Goal: Task Accomplishment & Management: Complete application form

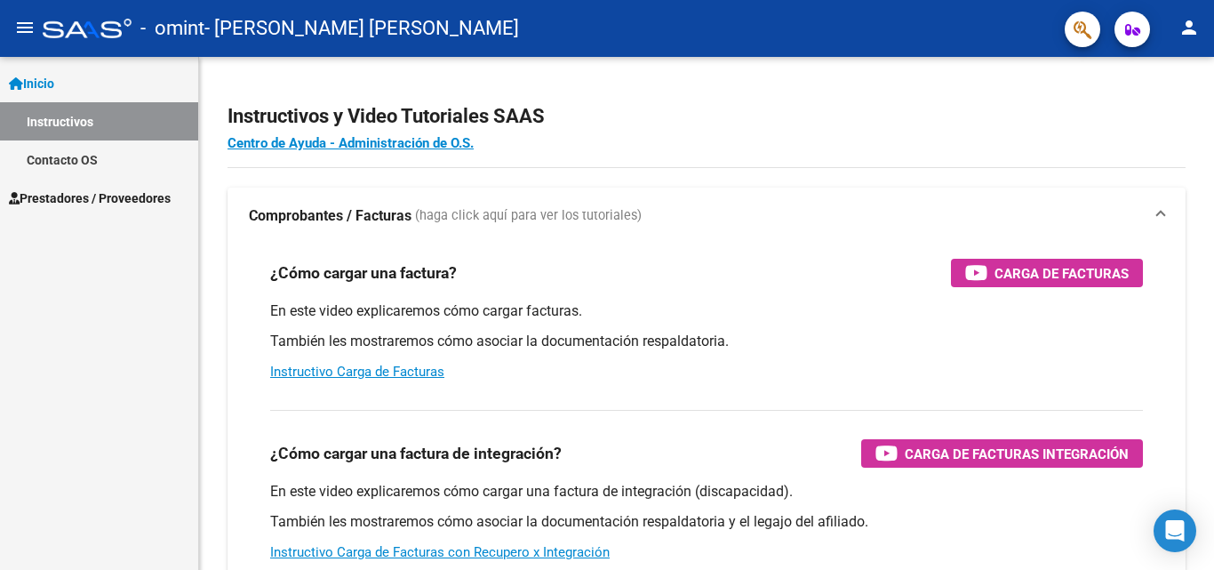
click at [108, 127] on link "Instructivos" at bounding box center [99, 121] width 198 height 38
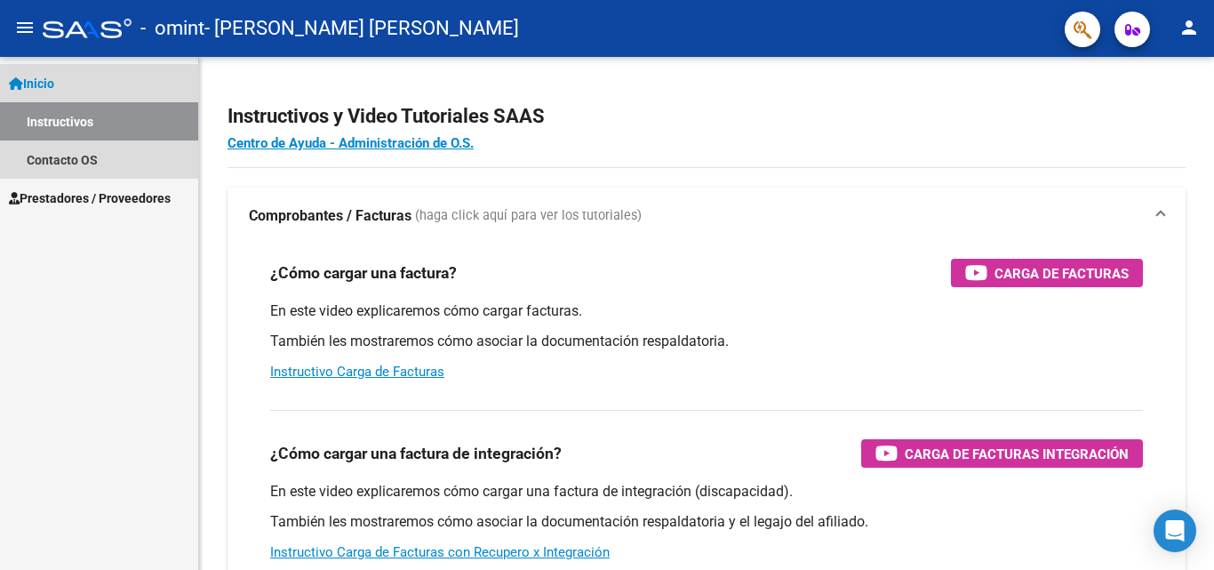
click at [31, 75] on span "Inicio" at bounding box center [31, 84] width 45 height 20
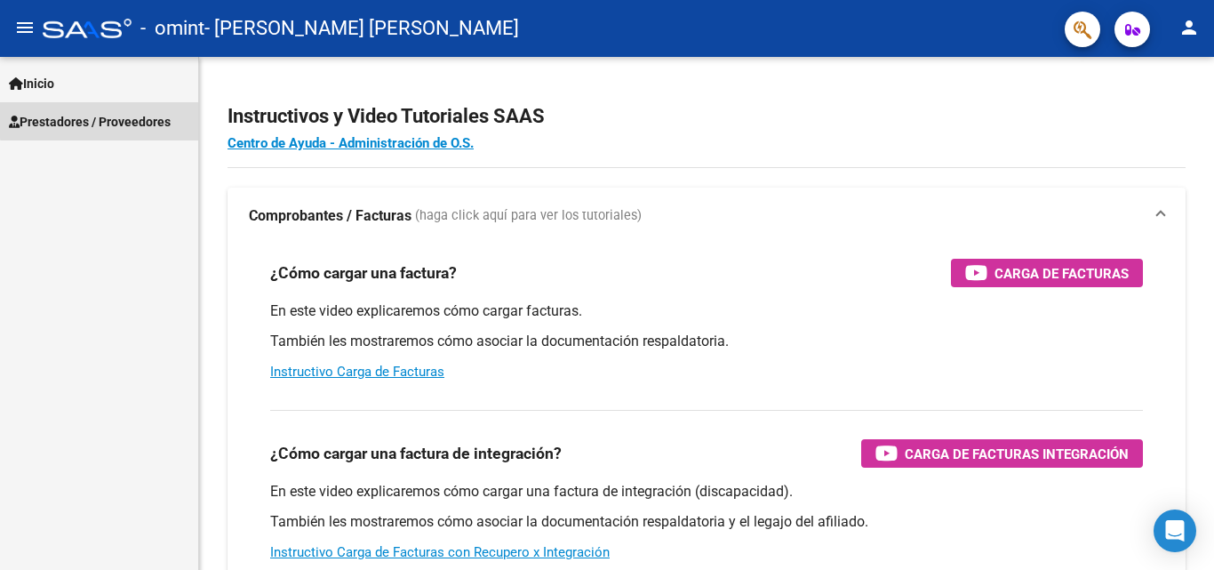
click at [126, 118] on span "Prestadores / Proveedores" at bounding box center [90, 122] width 162 height 20
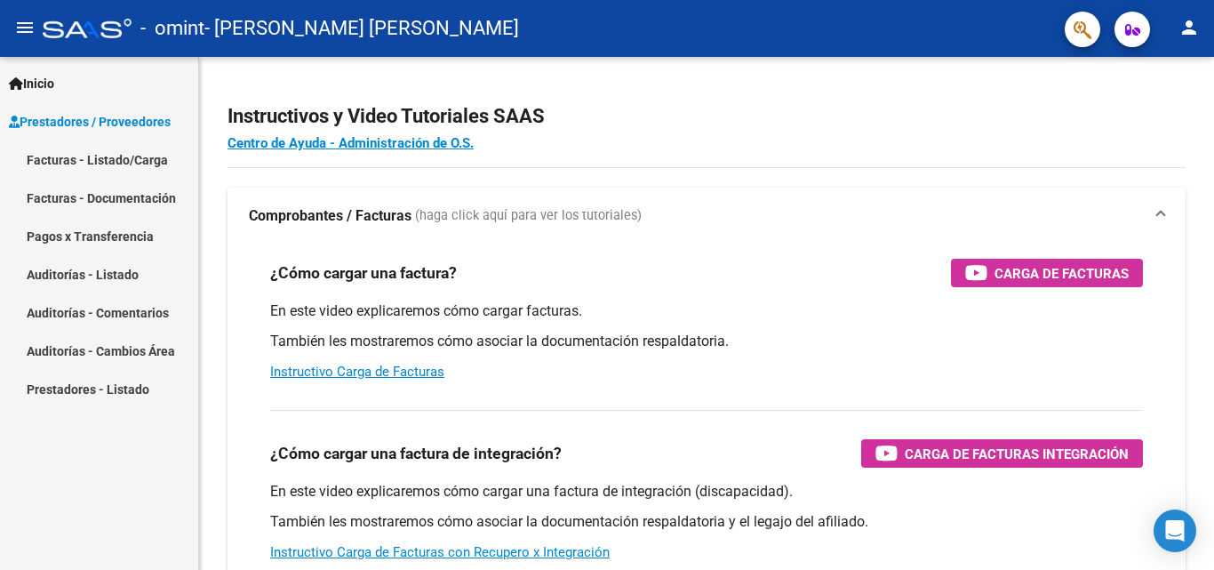
click at [142, 156] on link "Facturas - Listado/Carga" at bounding box center [99, 159] width 198 height 38
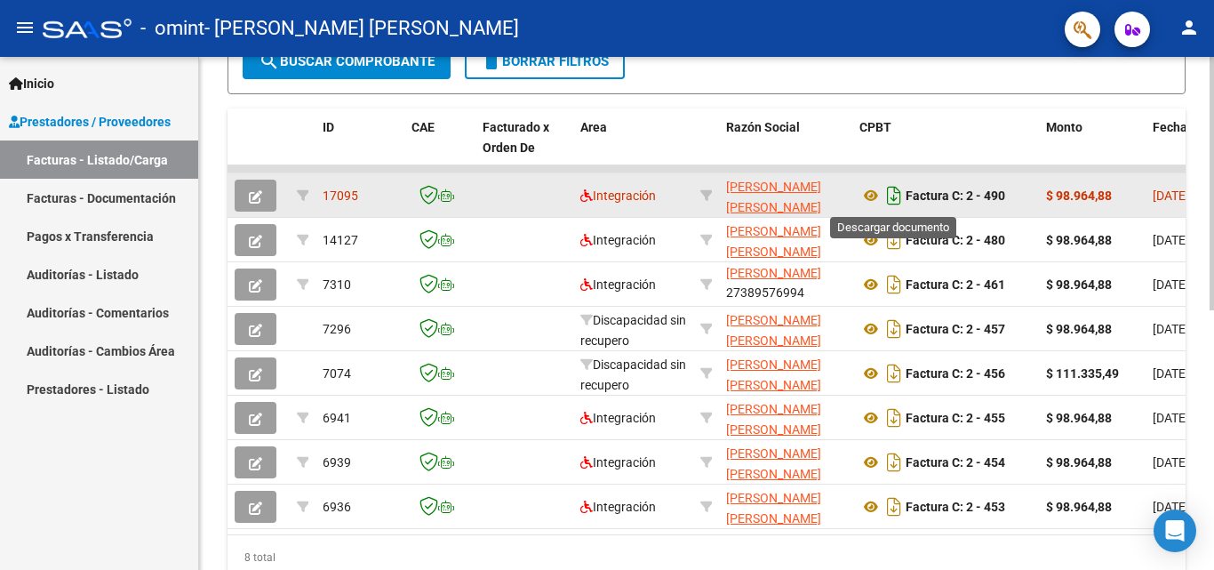
click at [897, 188] on icon "Descargar documento" at bounding box center [893, 195] width 23 height 28
click at [892, 196] on icon "Descargar documento" at bounding box center [893, 195] width 23 height 28
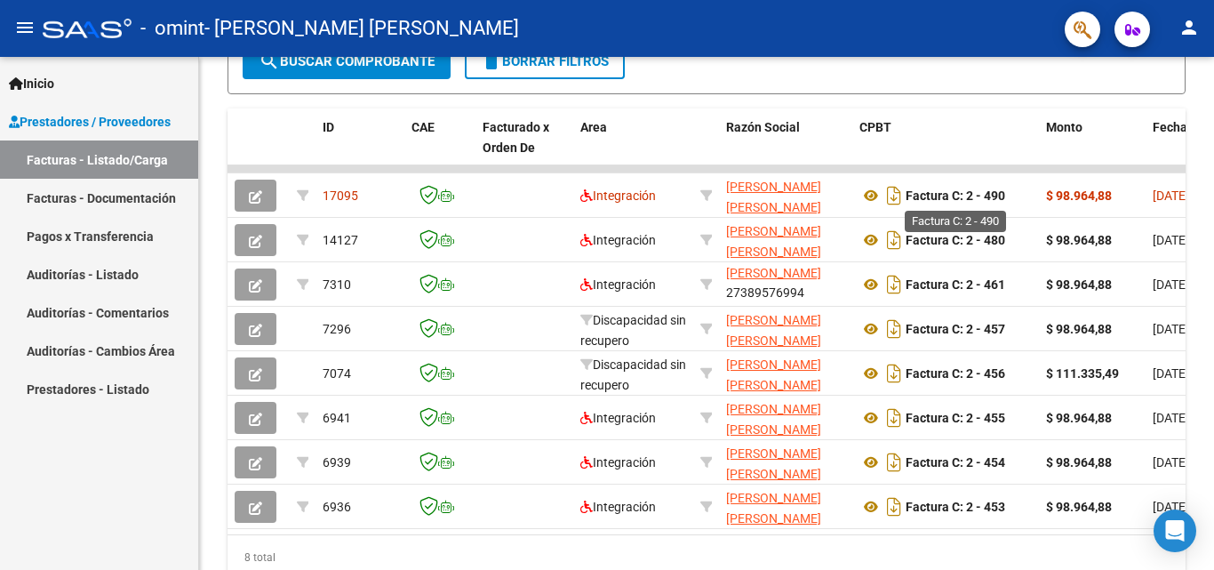
scroll to position [355, 0]
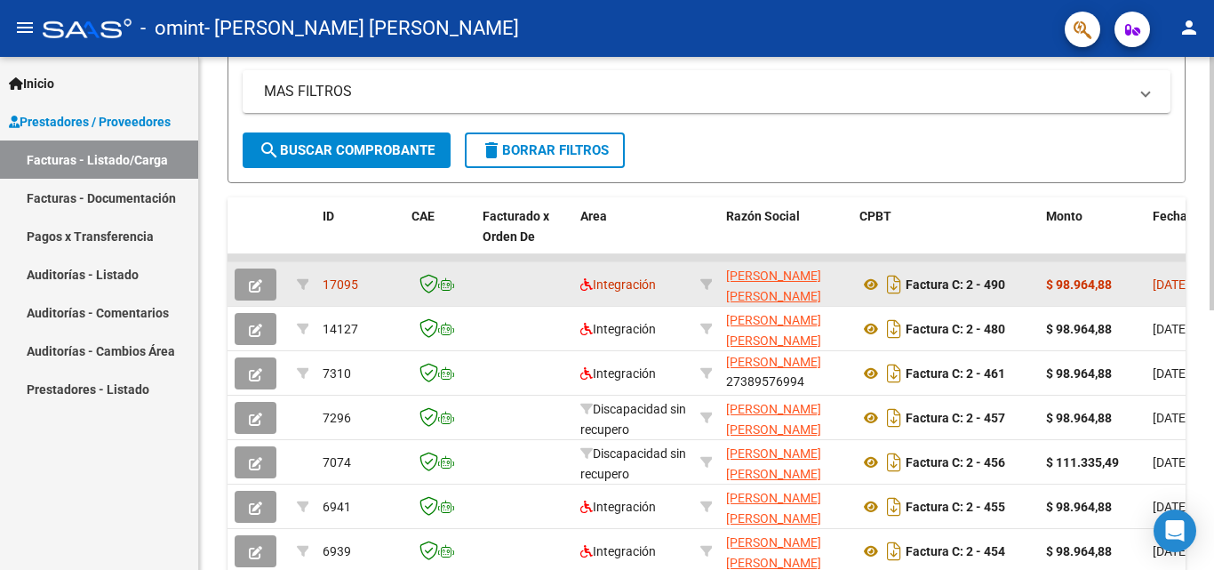
click at [257, 287] on icon "button" at bounding box center [255, 285] width 13 height 13
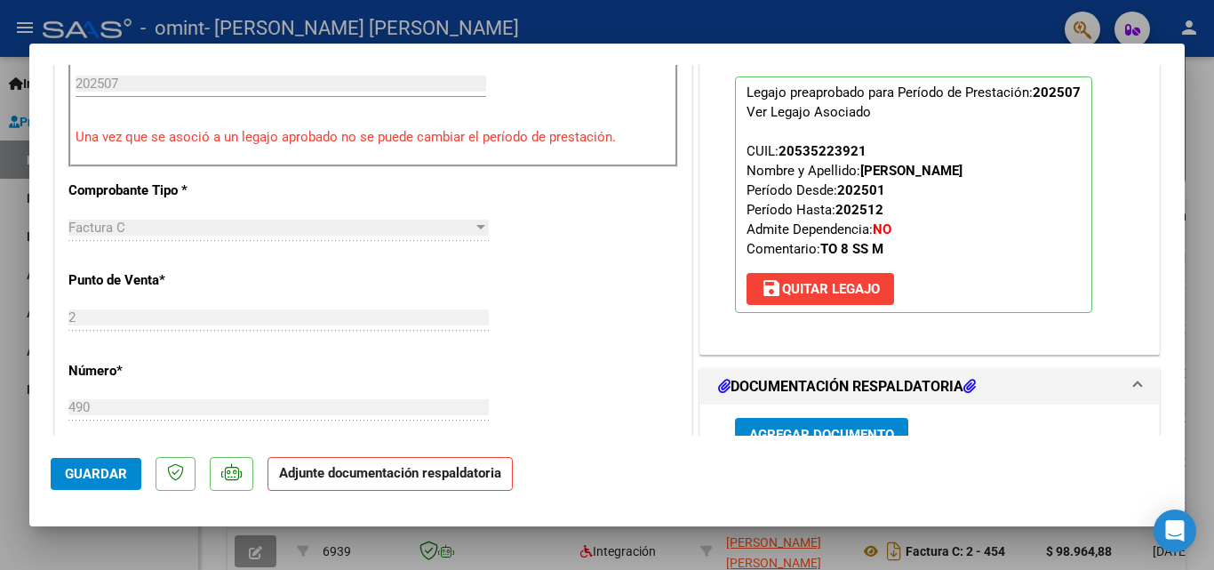
scroll to position [800, 0]
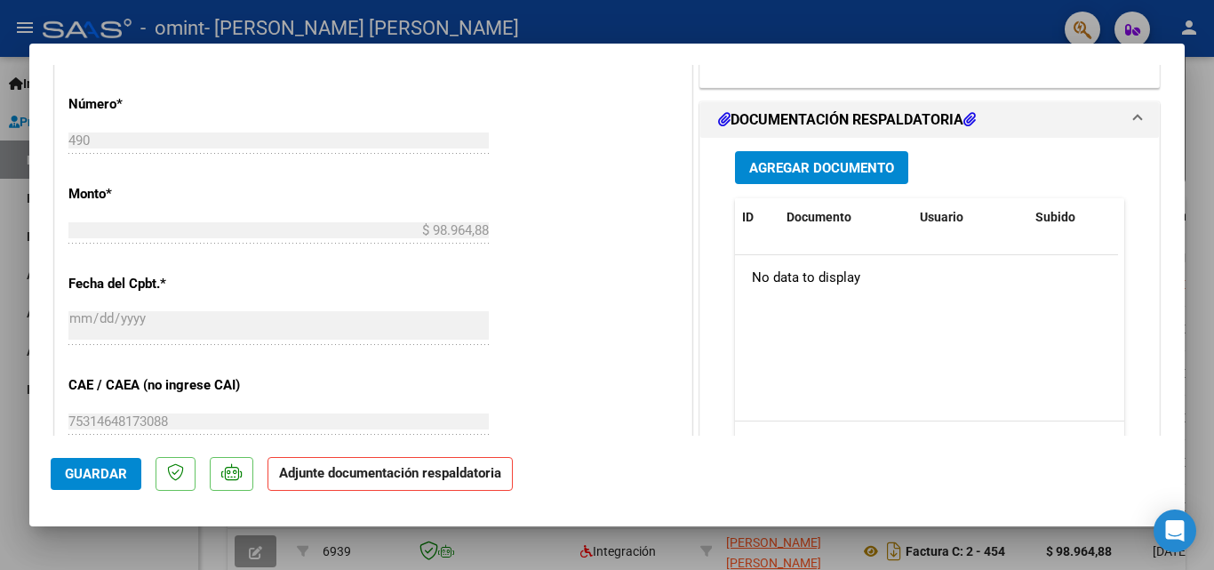
click at [962, 31] on div at bounding box center [607, 285] width 1214 height 570
type input "$ 0,00"
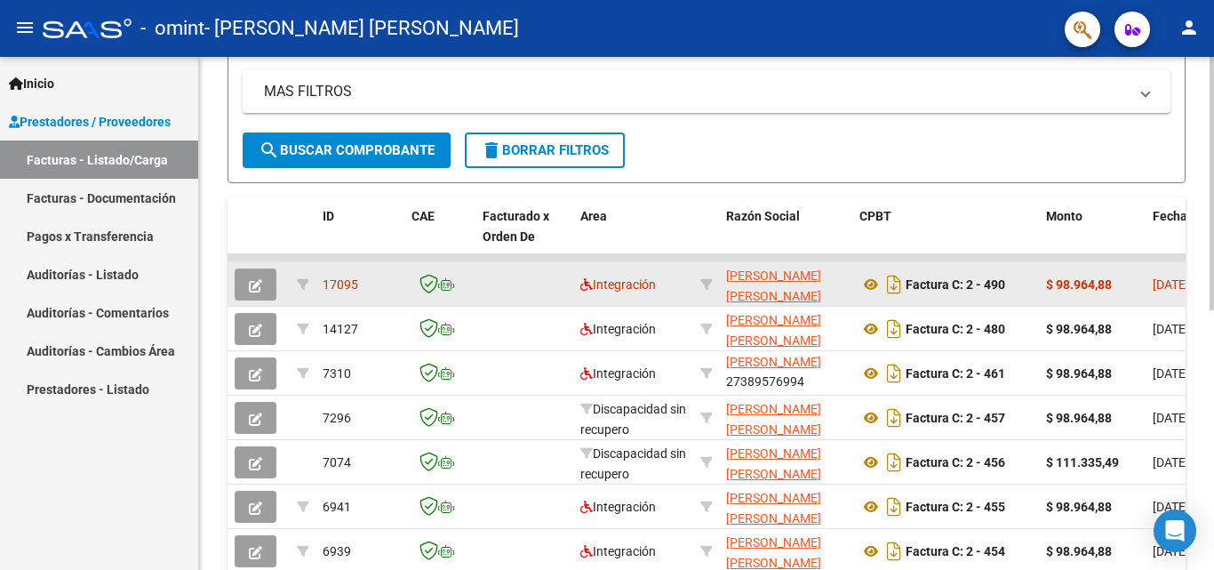
click at [260, 280] on icon "button" at bounding box center [255, 285] width 13 height 13
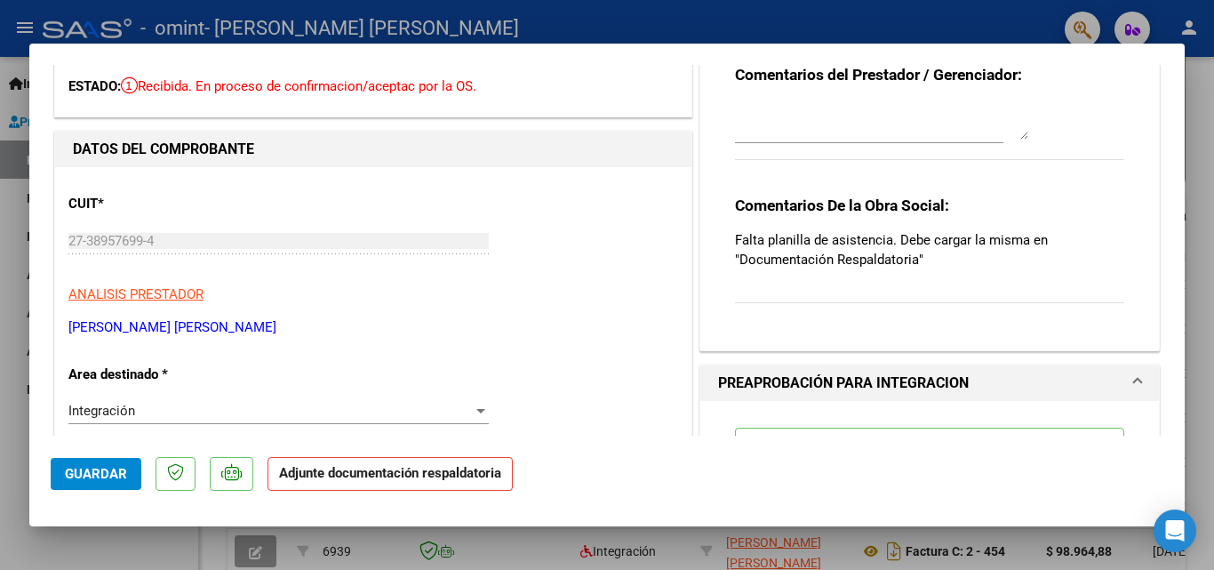
scroll to position [0, 0]
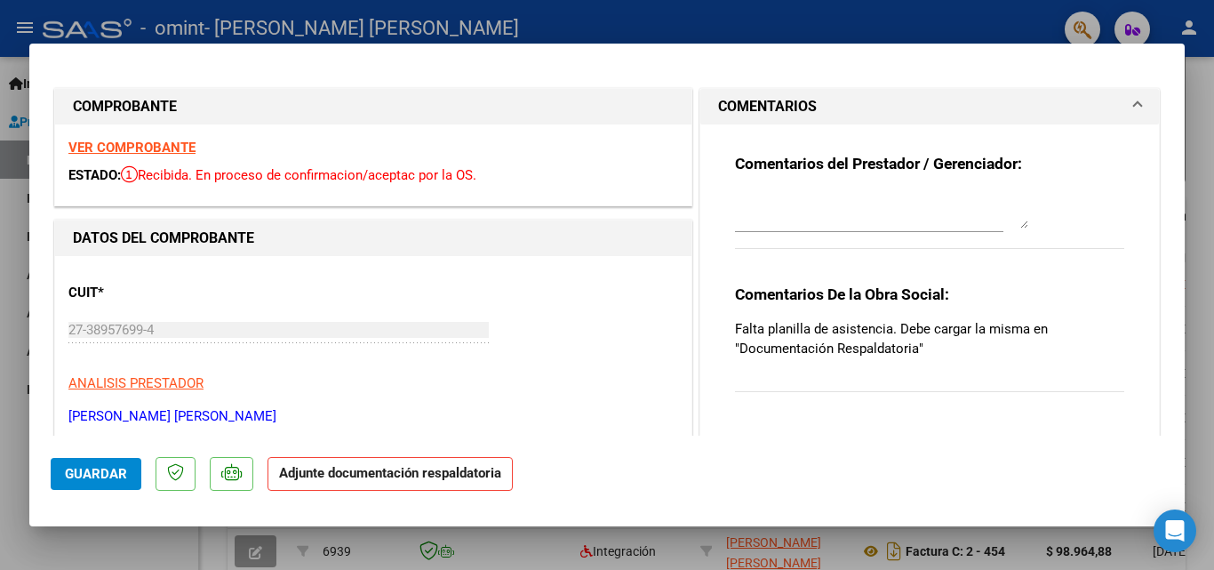
click at [970, 12] on div at bounding box center [607, 285] width 1214 height 570
type input "$ 0,00"
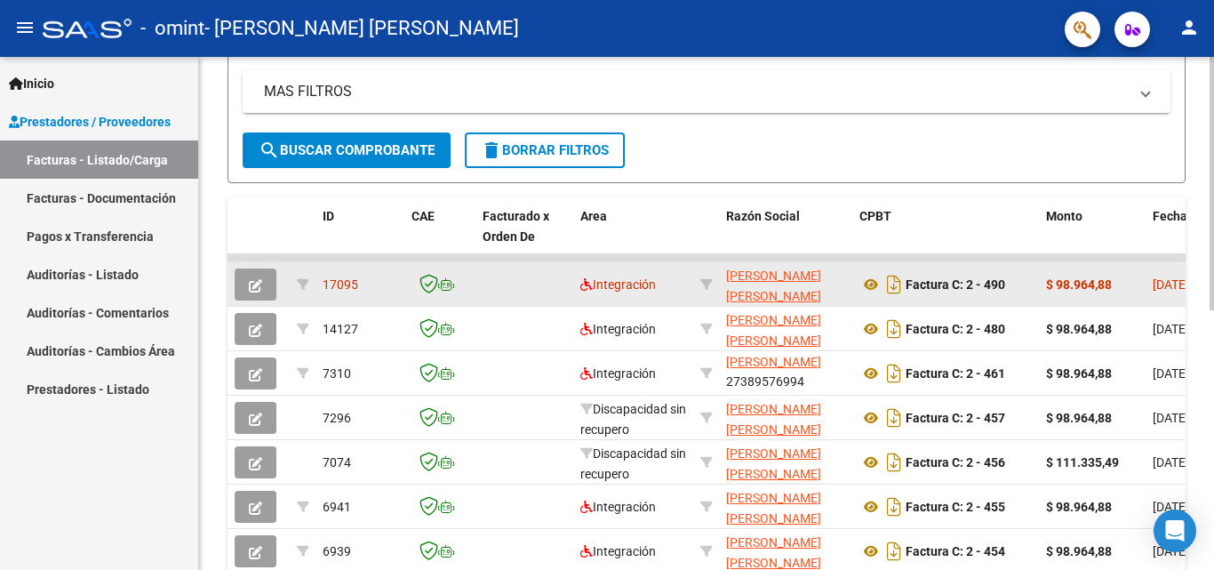
click at [271, 286] on button "button" at bounding box center [256, 284] width 42 height 32
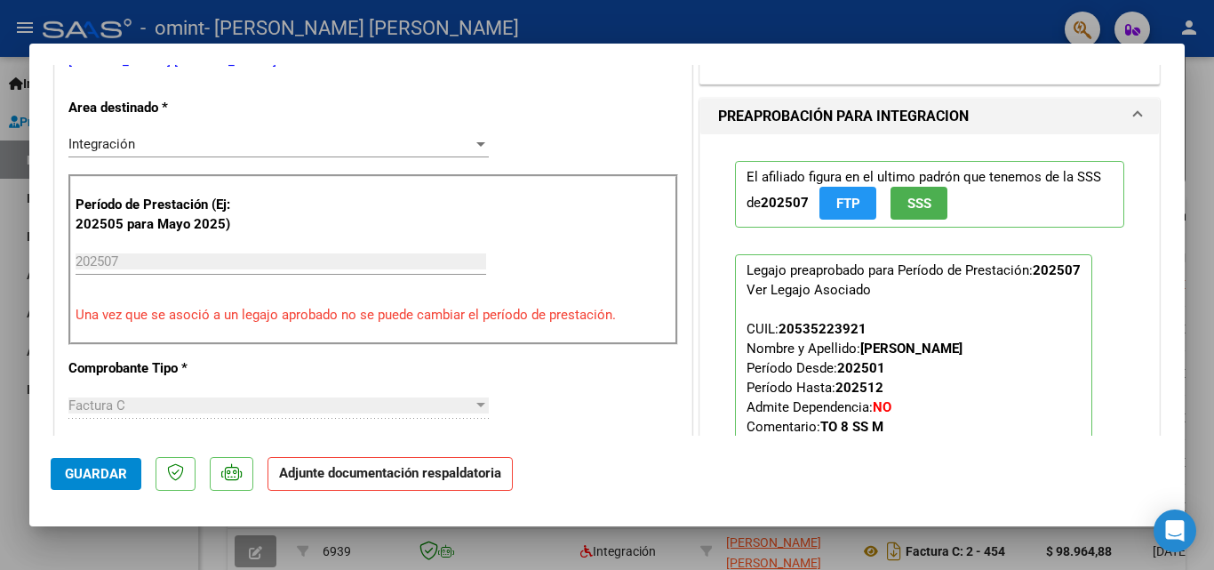
scroll to position [533, 0]
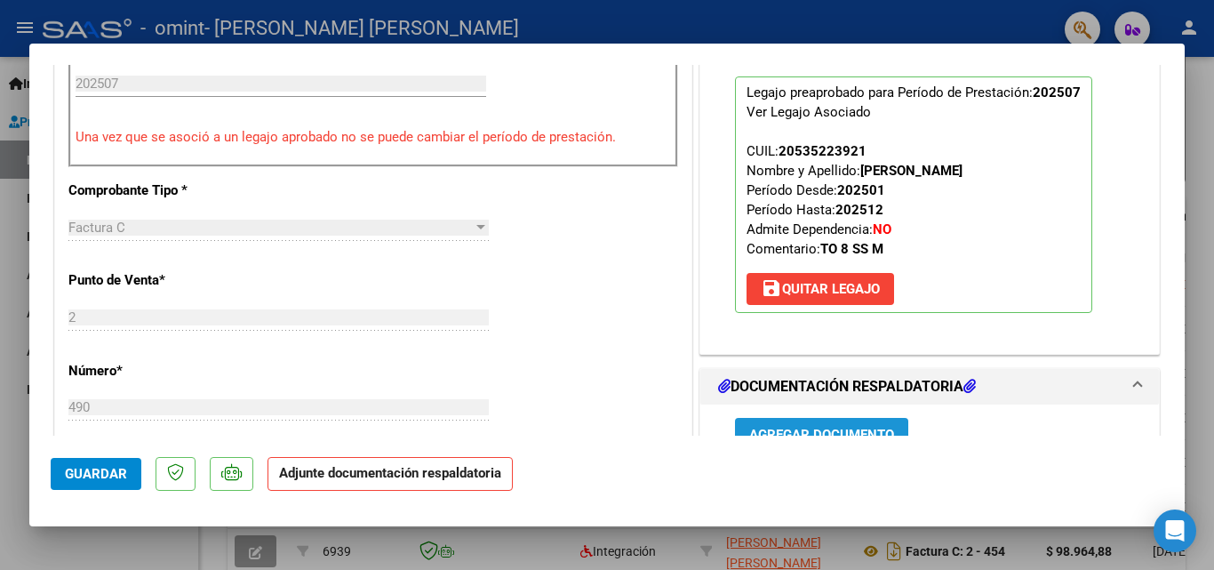
click at [835, 419] on button "Agregar Documento" at bounding box center [821, 434] width 173 height 33
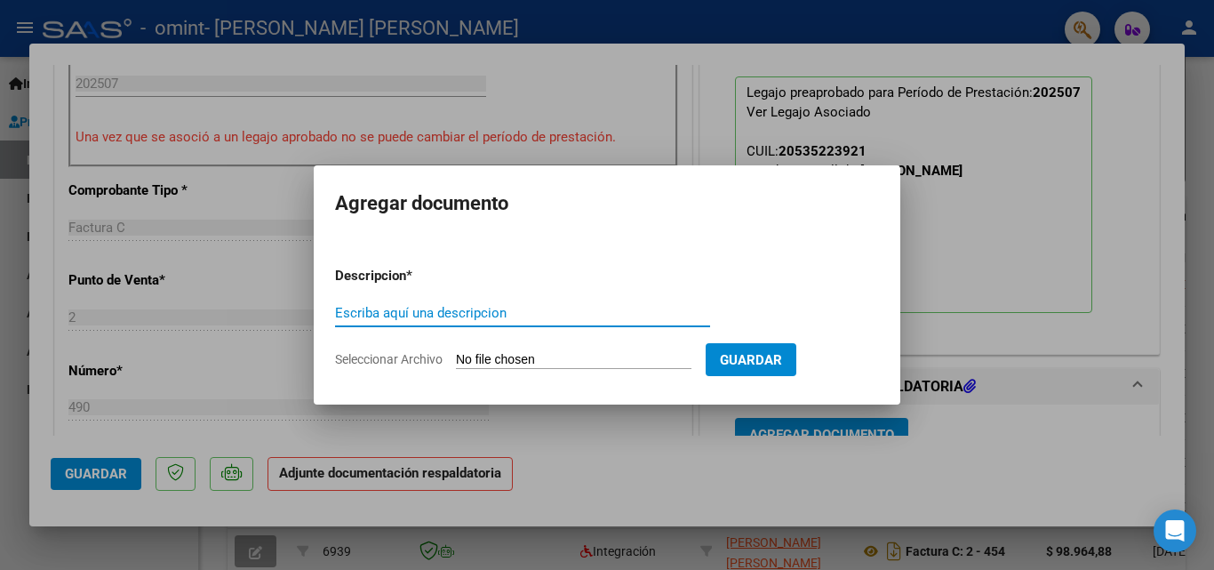
click at [539, 310] on input "Escriba aquí una descripcion" at bounding box center [522, 313] width 375 height 16
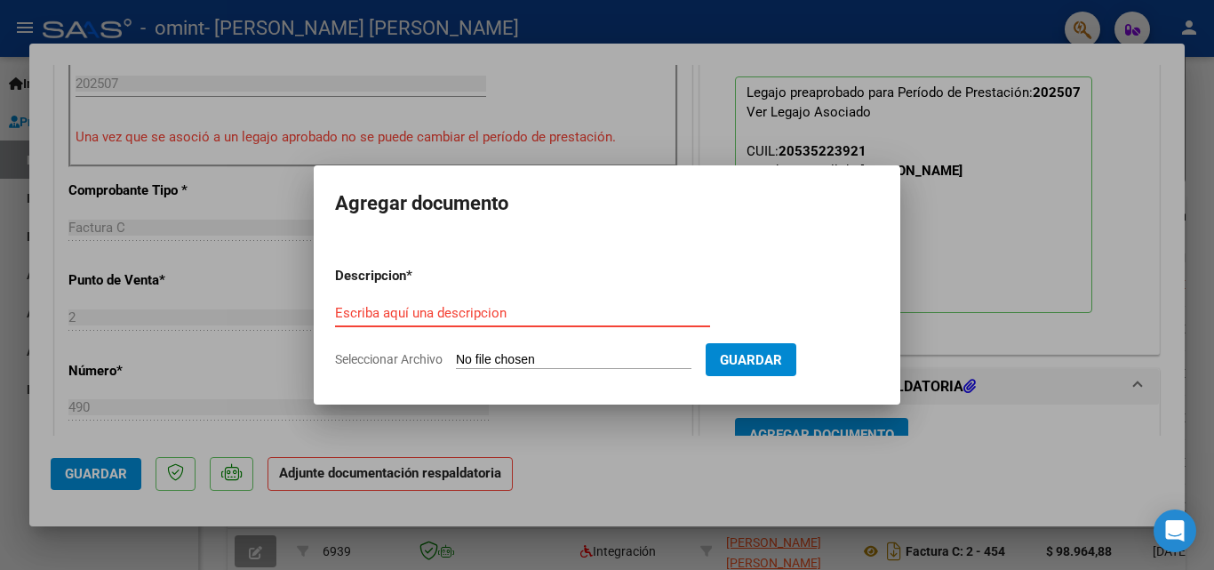
type input "C:\fakepath\planilla [PERSON_NAME] nueva.pdf"
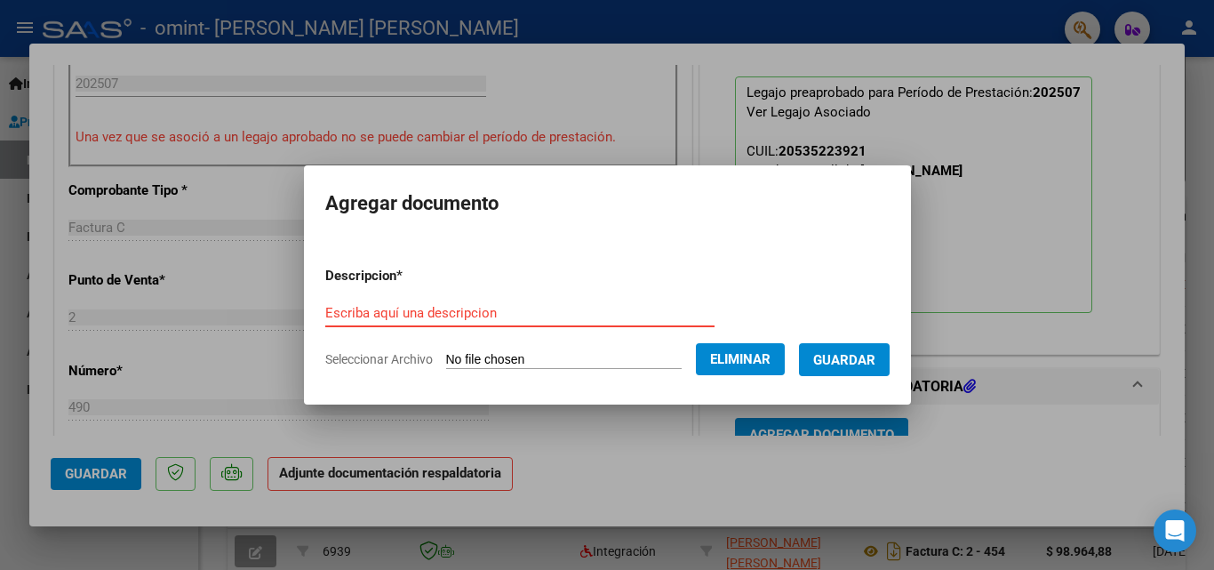
click at [501, 299] on div "Escriba aquí una descripcion" at bounding box center [519, 312] width 389 height 27
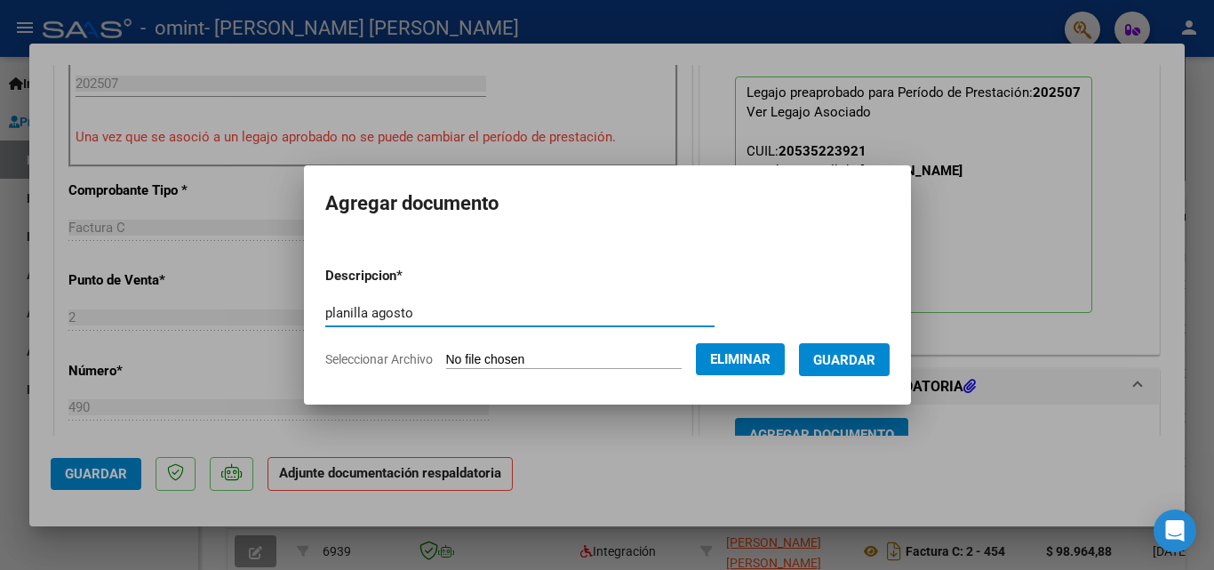
type input "planilla agosto"
click at [838, 359] on span "Guardar" at bounding box center [844, 360] width 62 height 16
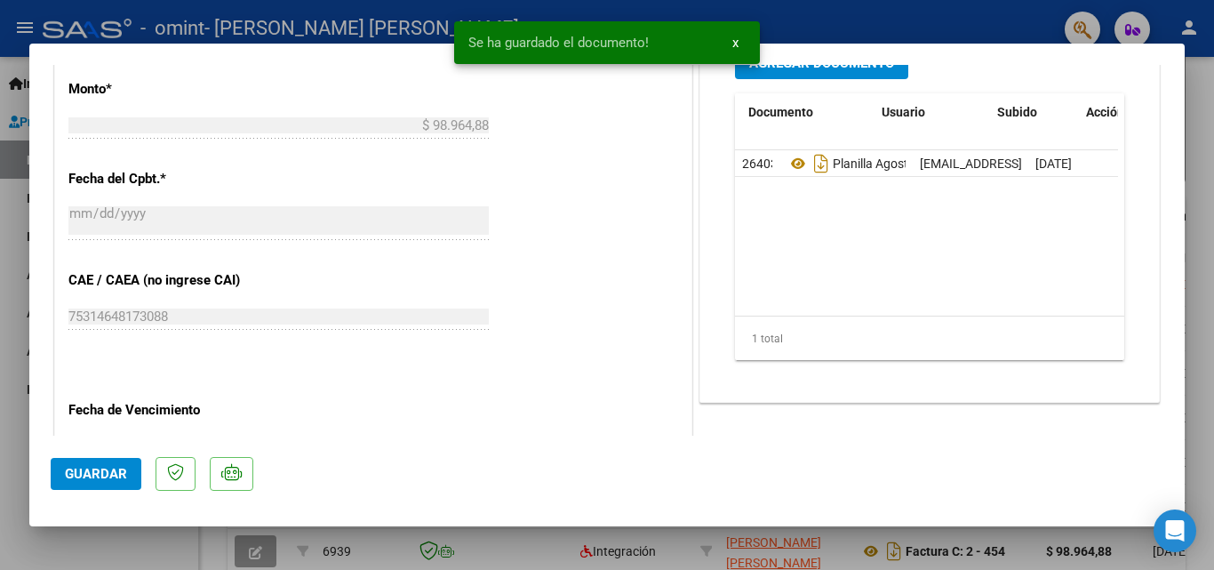
scroll to position [0, 88]
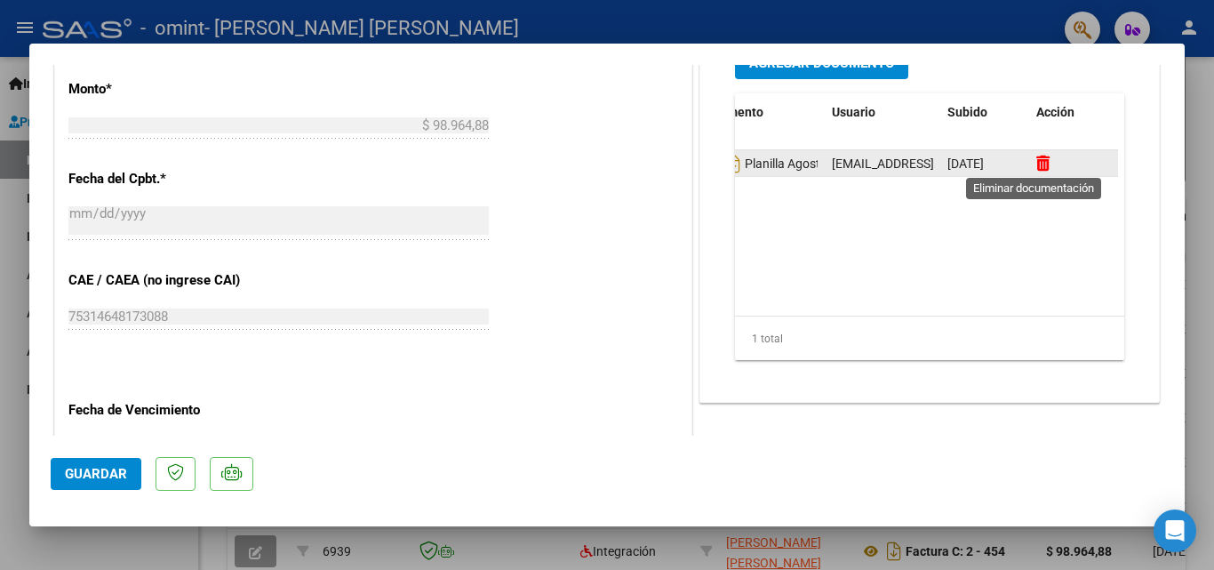
click at [1036, 156] on icon at bounding box center [1042, 163] width 13 height 17
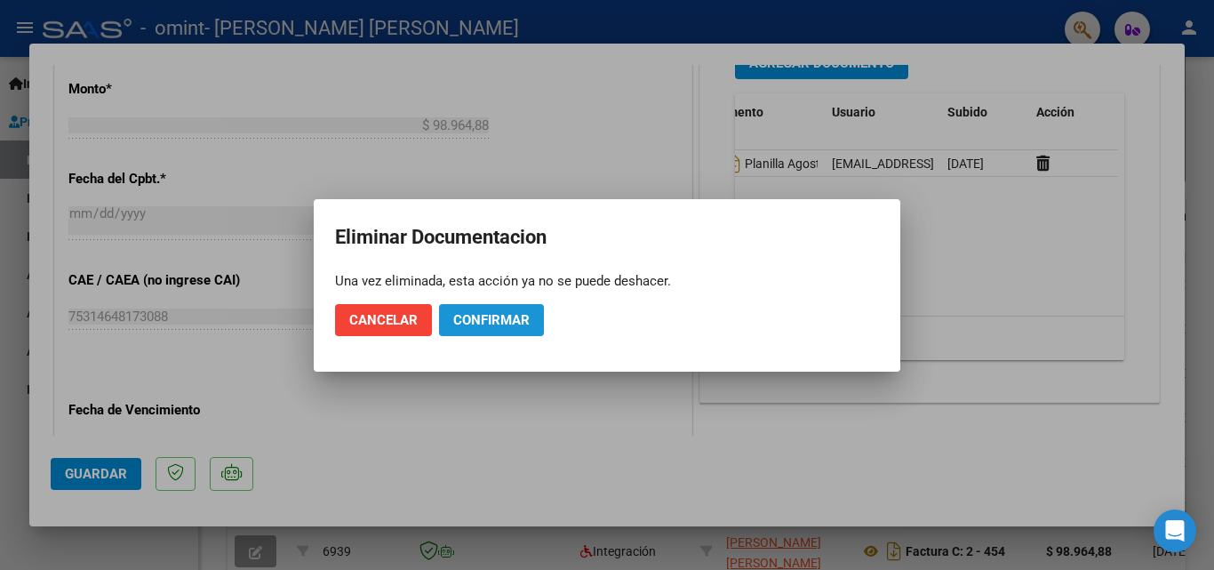
click at [461, 325] on span "Confirmar" at bounding box center [491, 320] width 76 height 16
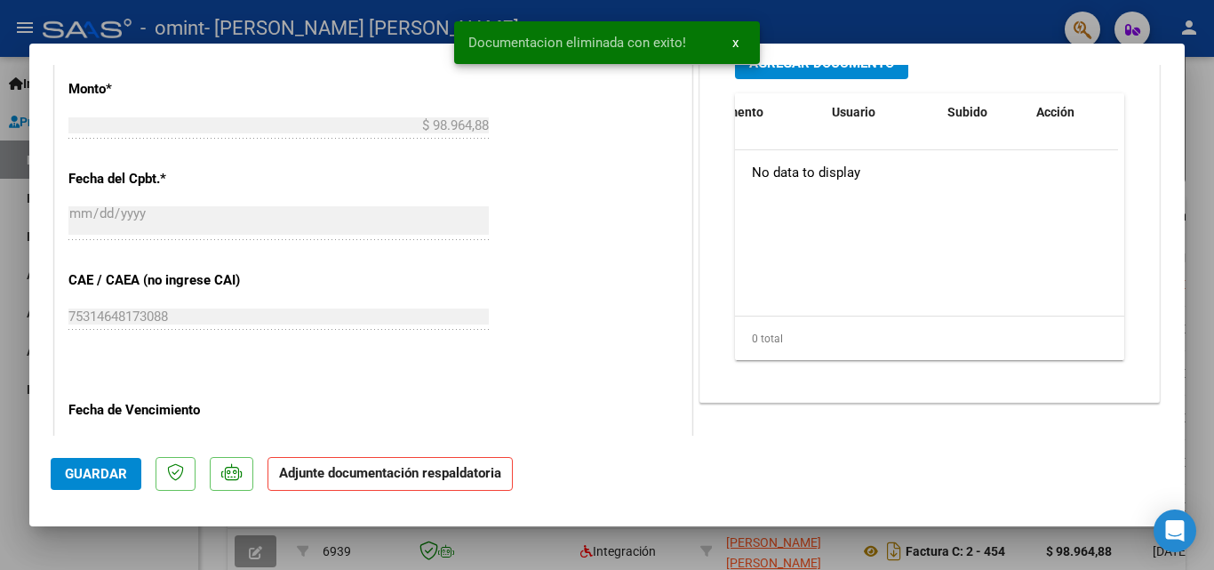
scroll to position [727, 0]
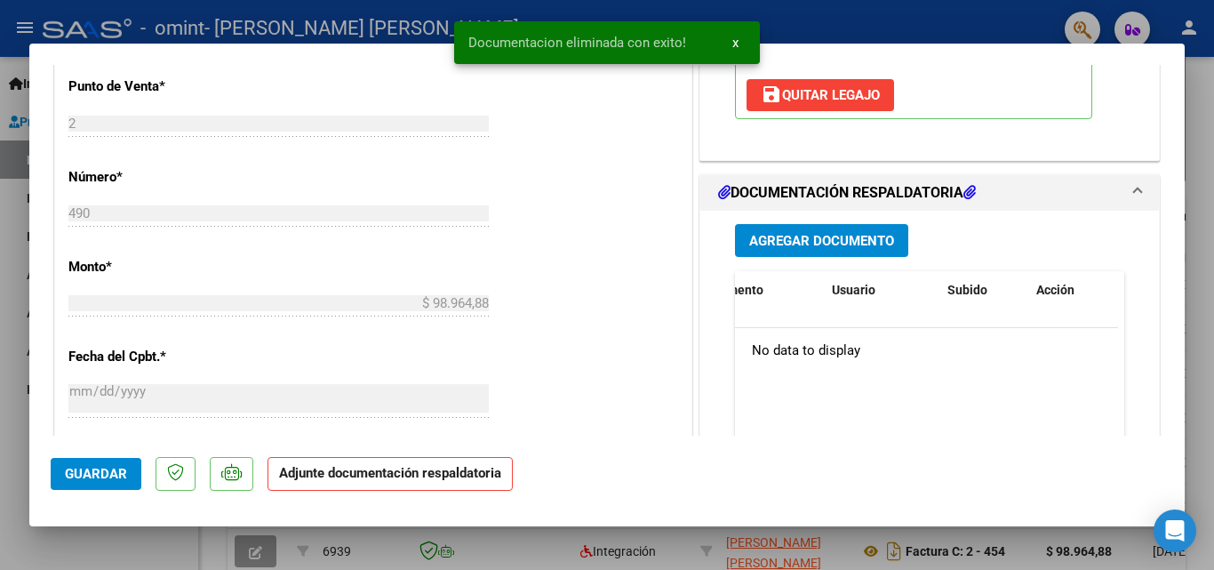
click at [803, 254] on button "Agregar Documento" at bounding box center [821, 240] width 173 height 33
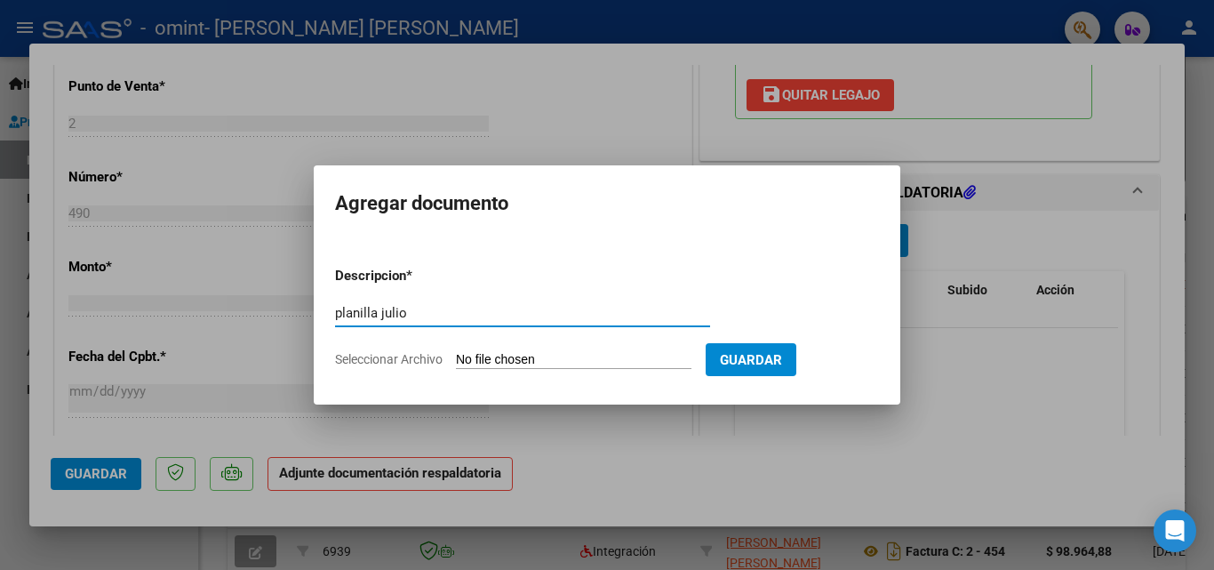
type input "planilla julio"
type input "C:\fakepath\planilla [PERSON_NAME] nueva.pdf"
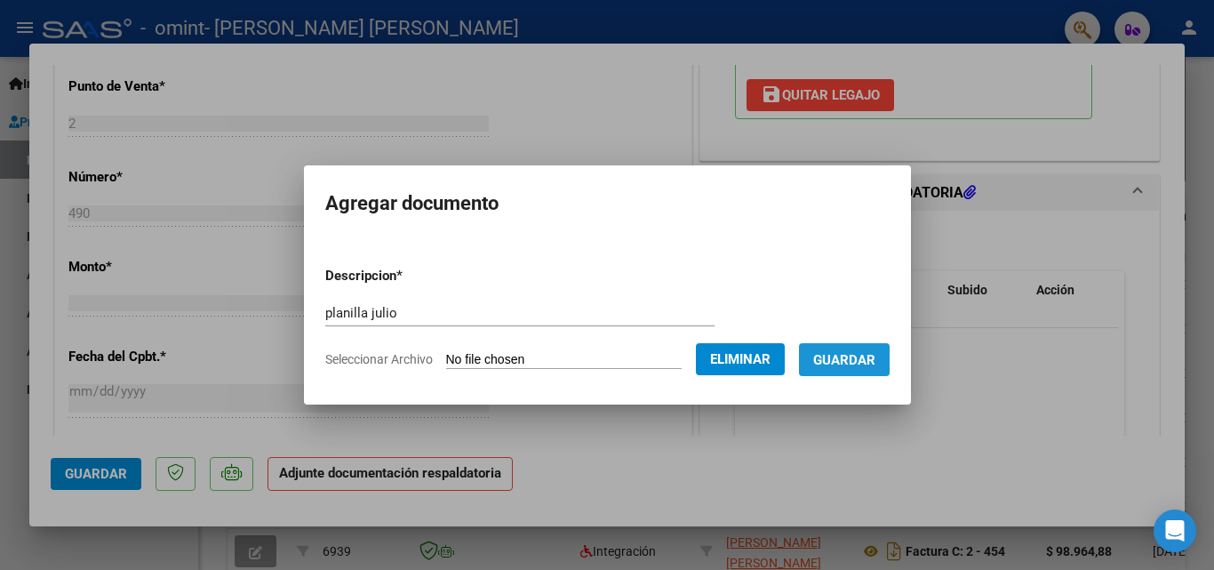
click at [861, 362] on span "Guardar" at bounding box center [844, 360] width 62 height 16
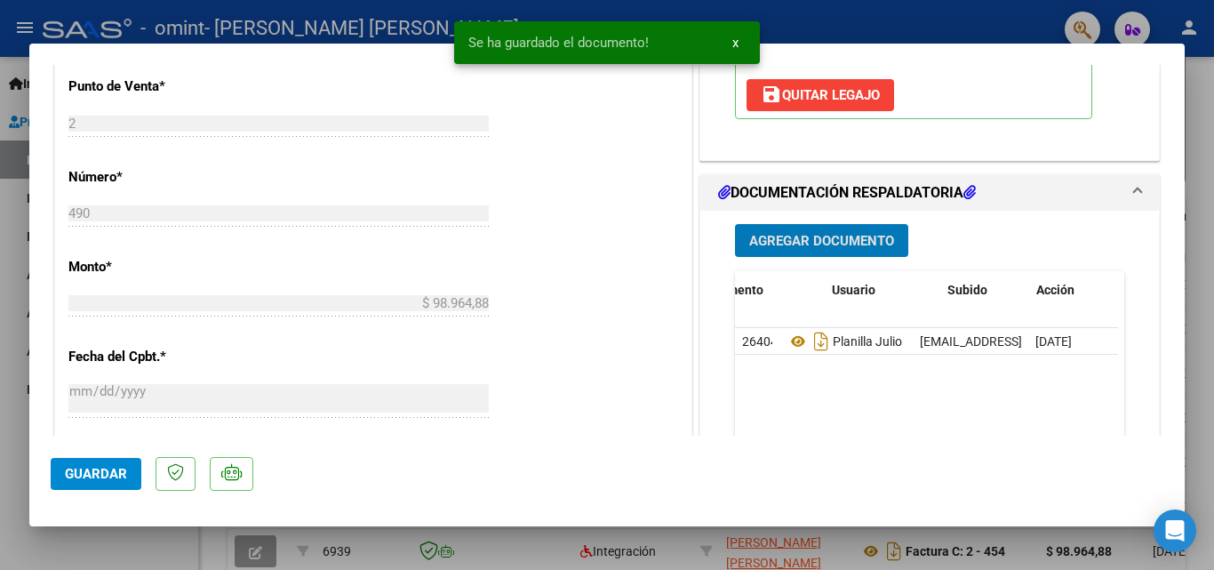
click at [93, 484] on button "Guardar" at bounding box center [96, 474] width 91 height 32
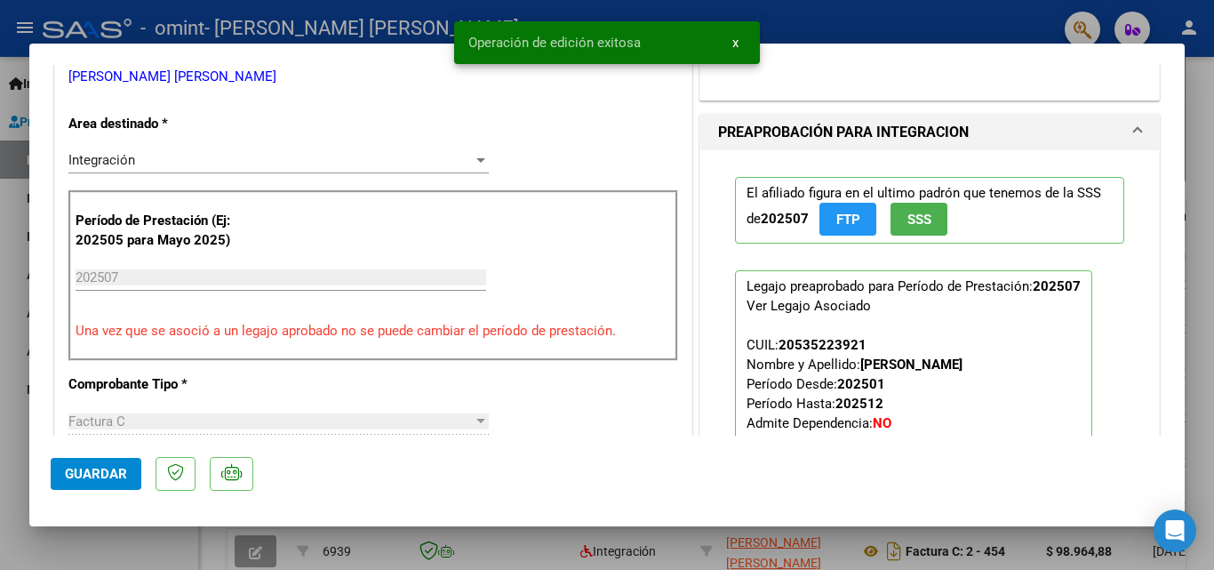
scroll to position [194, 0]
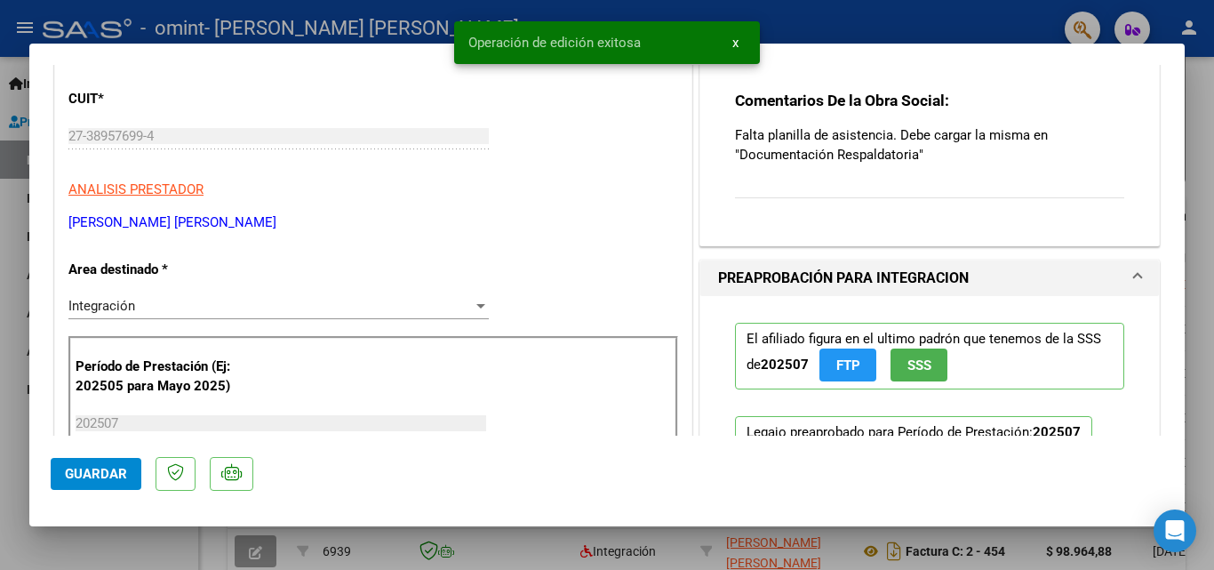
click at [939, 7] on div at bounding box center [607, 285] width 1214 height 570
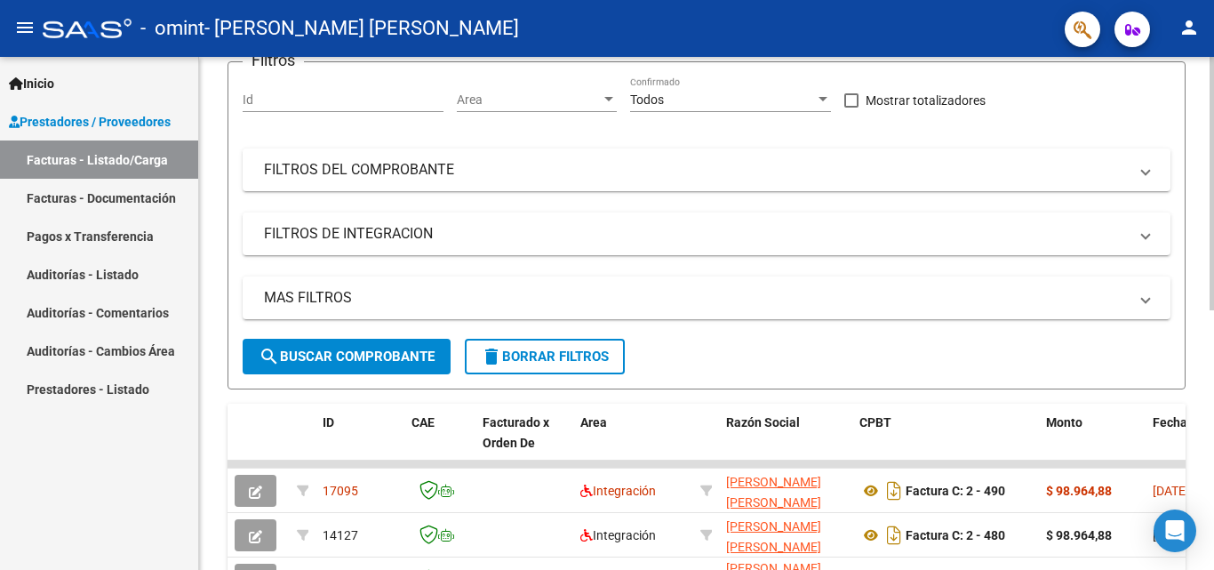
scroll to position [0, 0]
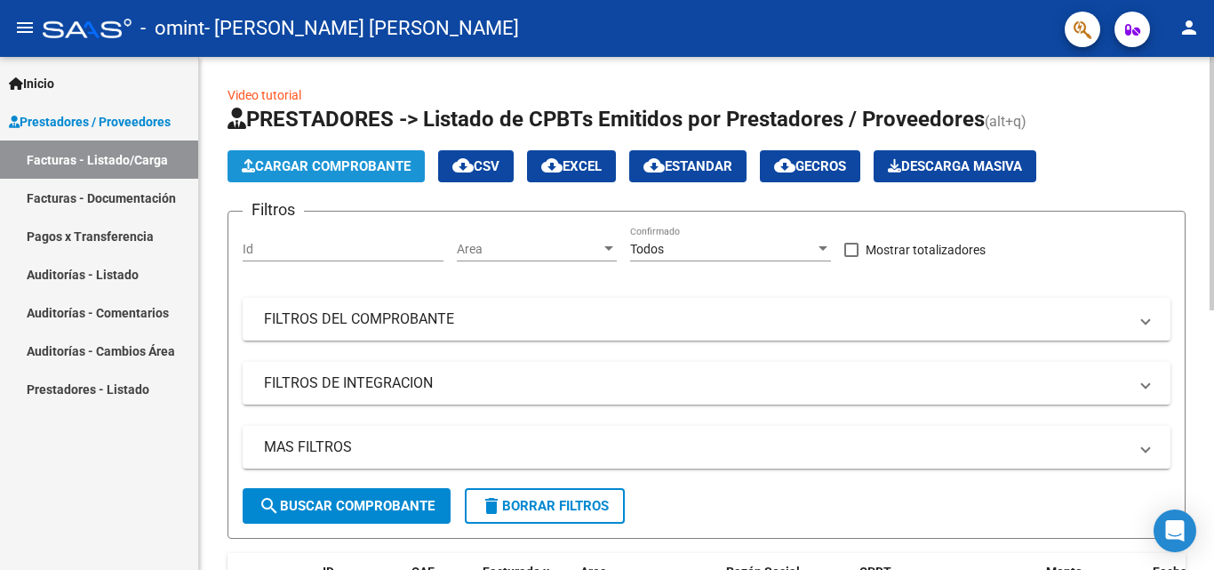
click at [362, 166] on span "Cargar Comprobante" at bounding box center [326, 166] width 169 height 16
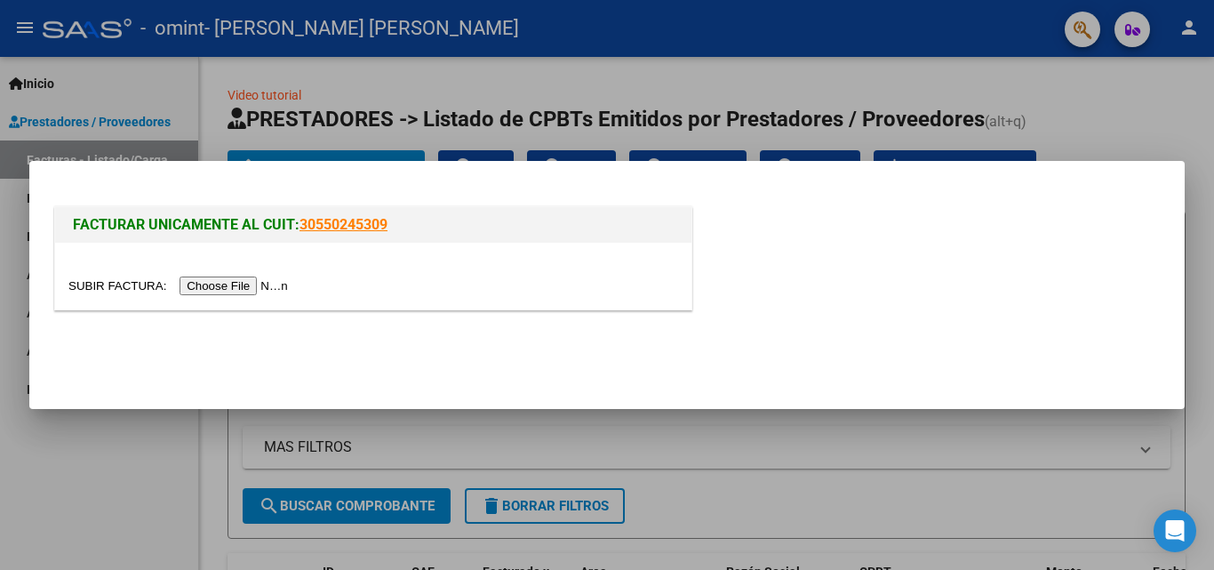
click at [275, 291] on input "file" at bounding box center [180, 285] width 225 height 19
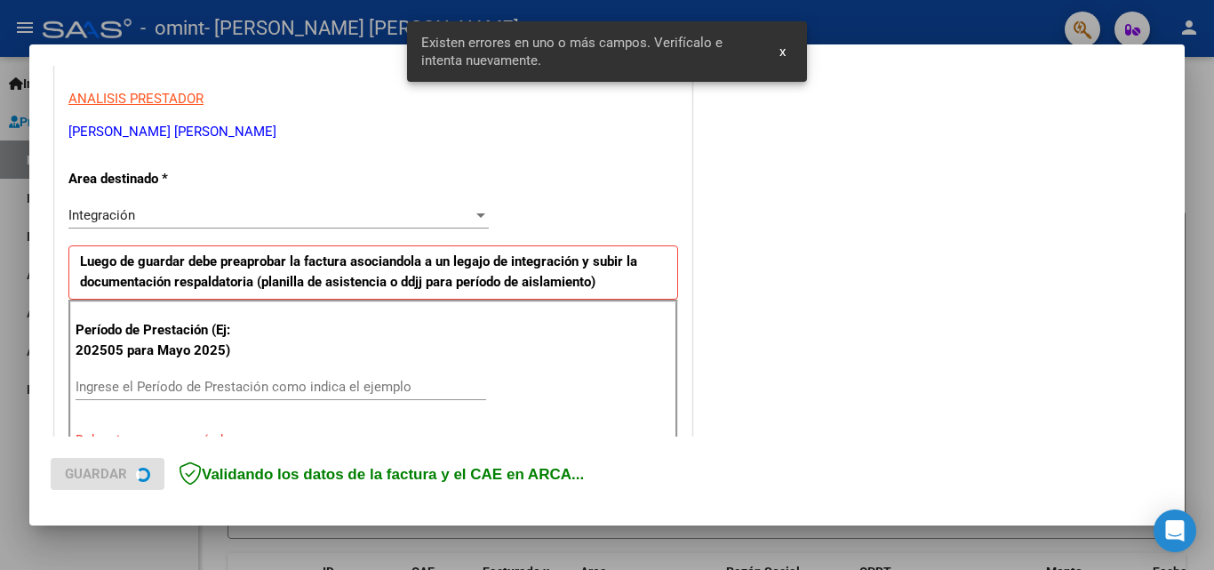
scroll to position [401, 0]
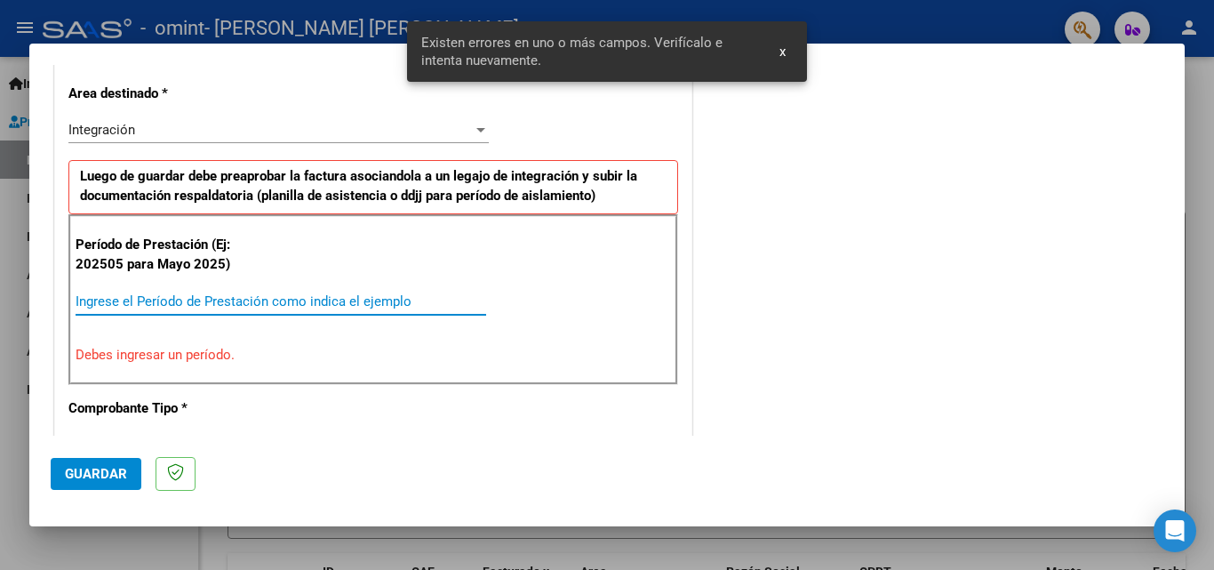
click at [206, 303] on input "Ingrese el Período de Prestación como indica el ejemplo" at bounding box center [281, 301] width 411 height 16
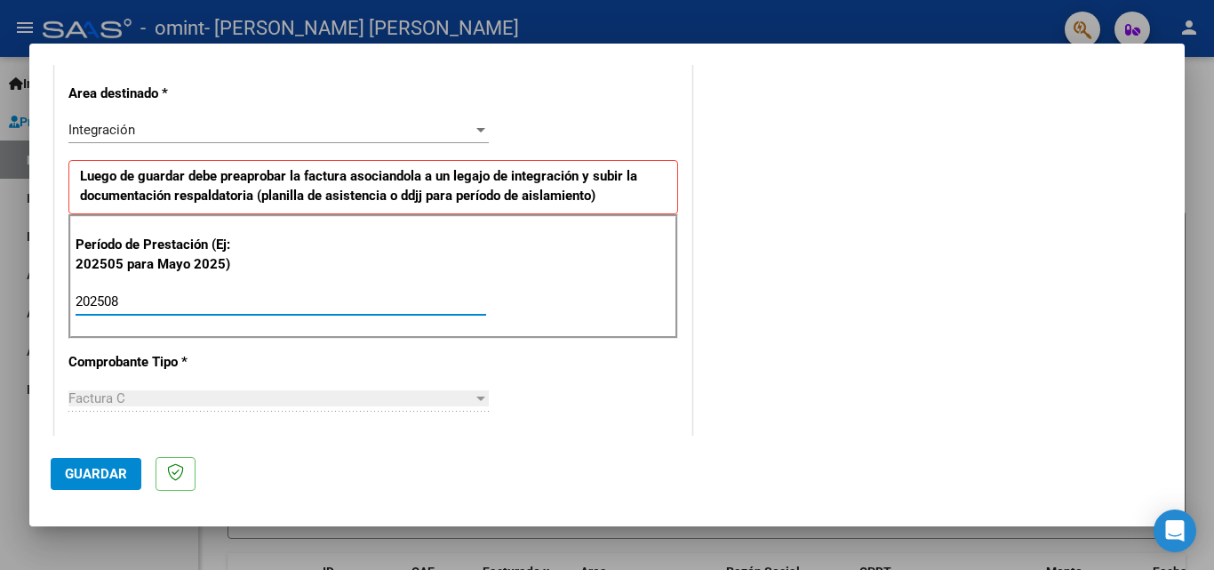
type input "202508"
click at [113, 469] on span "Guardar" at bounding box center [96, 474] width 62 height 16
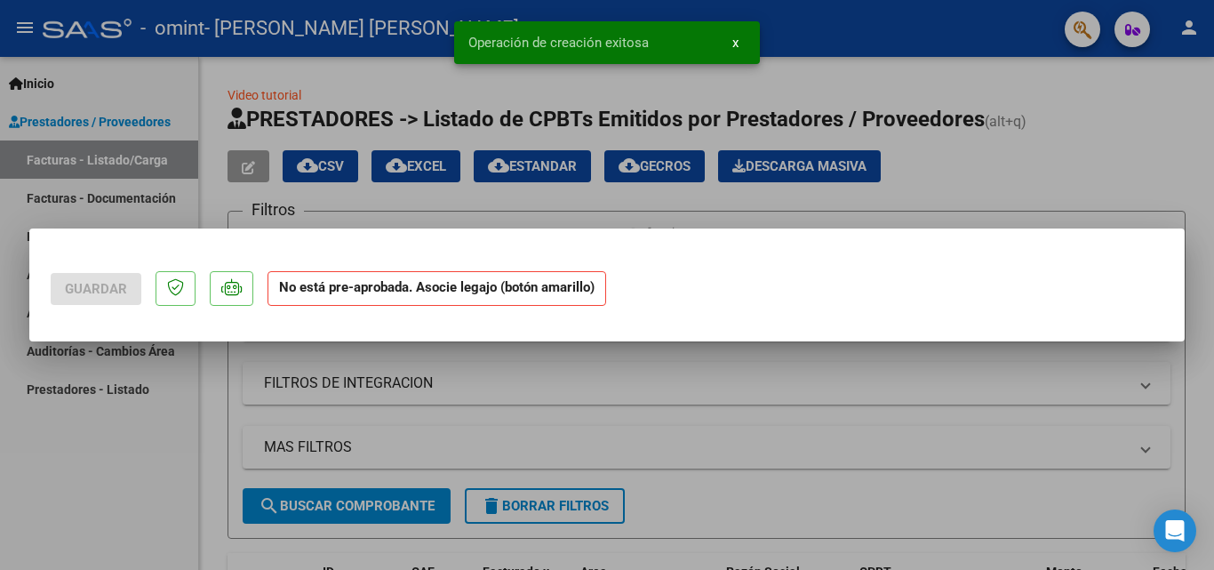
scroll to position [0, 0]
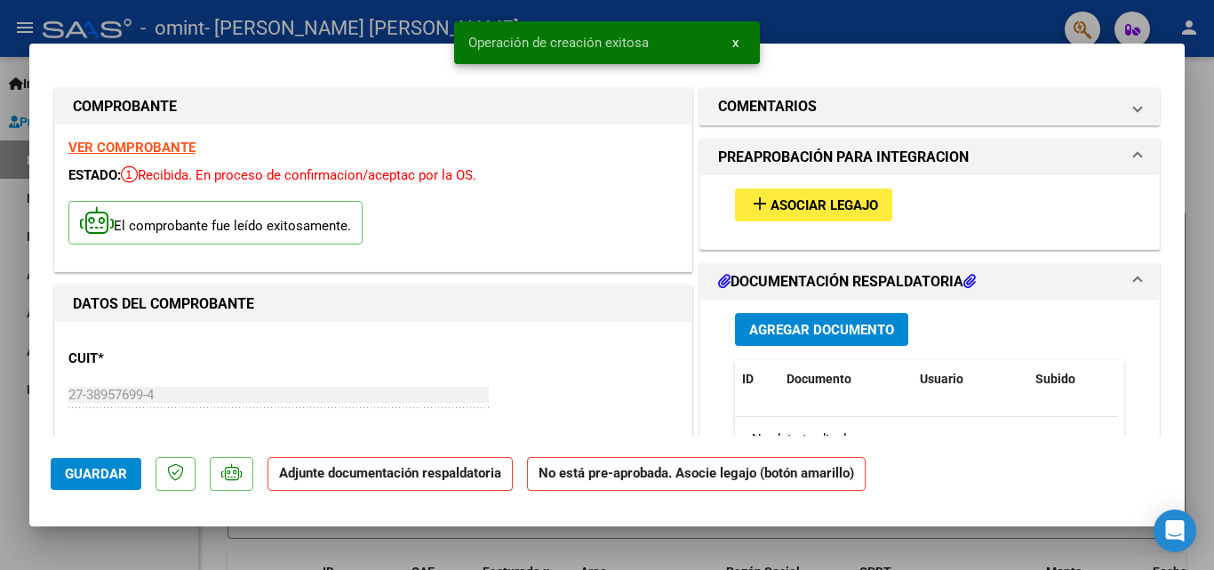
click at [817, 204] on span "Asociar Legajo" at bounding box center [824, 205] width 108 height 16
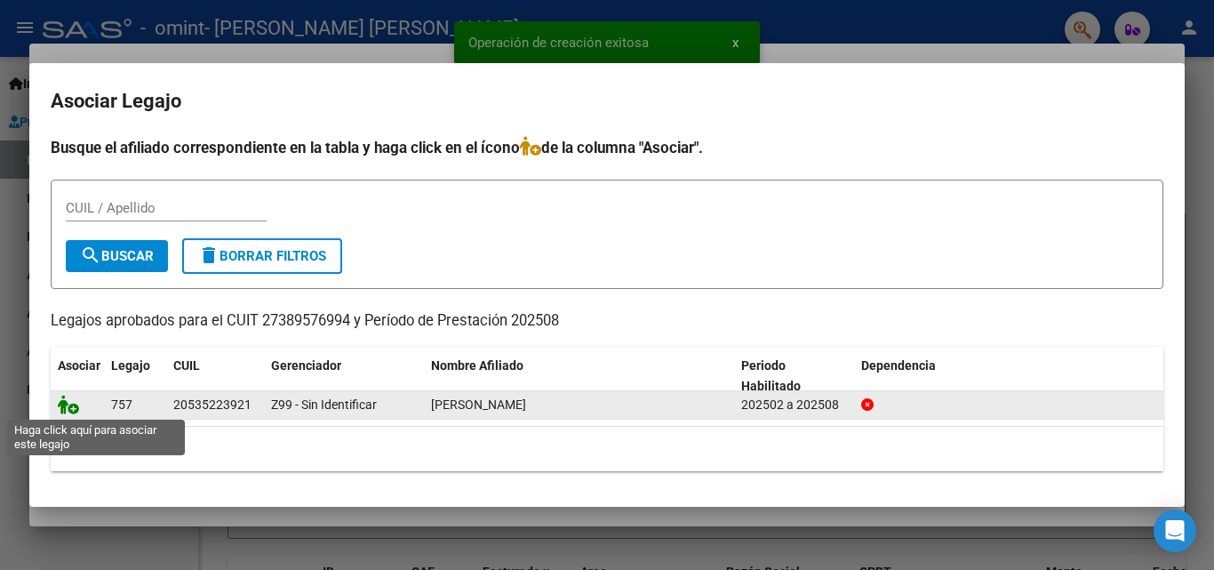
click at [61, 400] on icon at bounding box center [68, 405] width 21 height 20
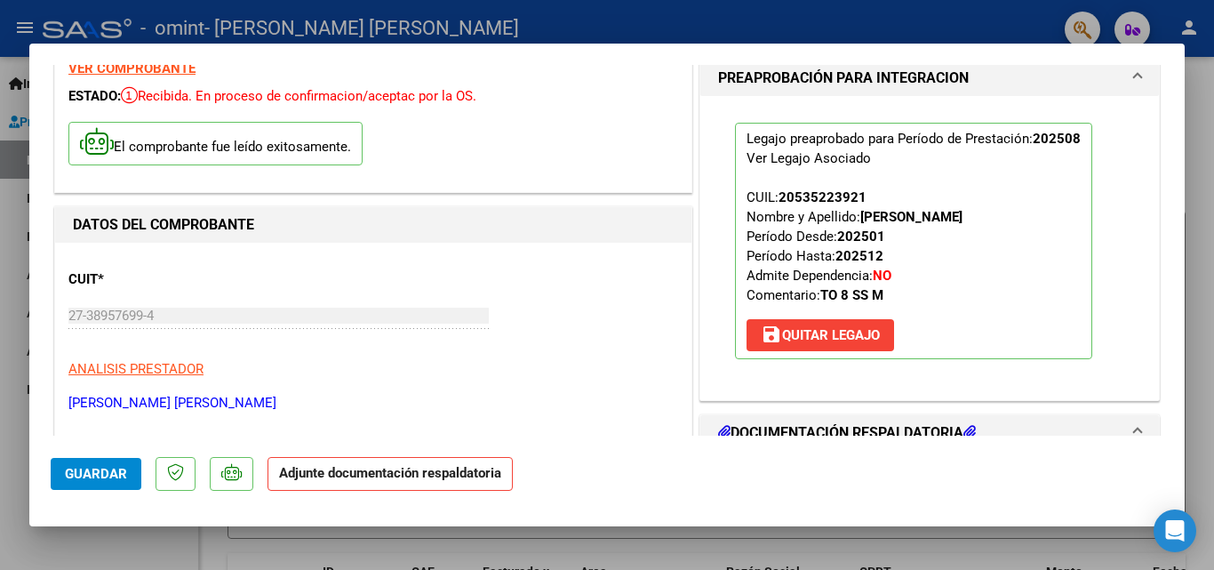
scroll to position [178, 0]
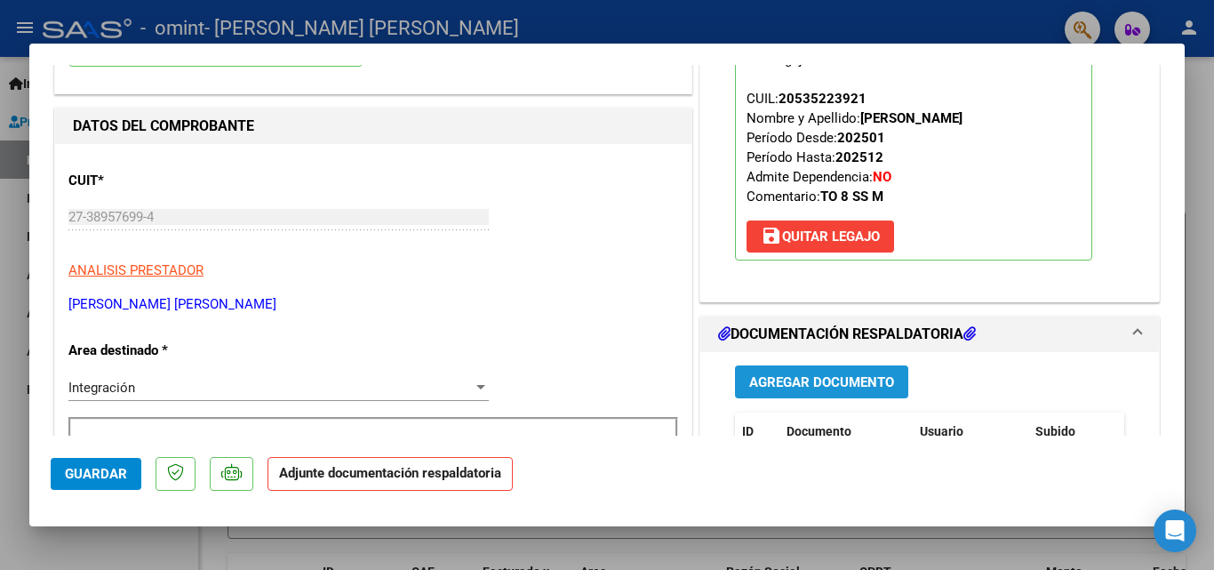
click at [840, 392] on button "Agregar Documento" at bounding box center [821, 381] width 173 height 33
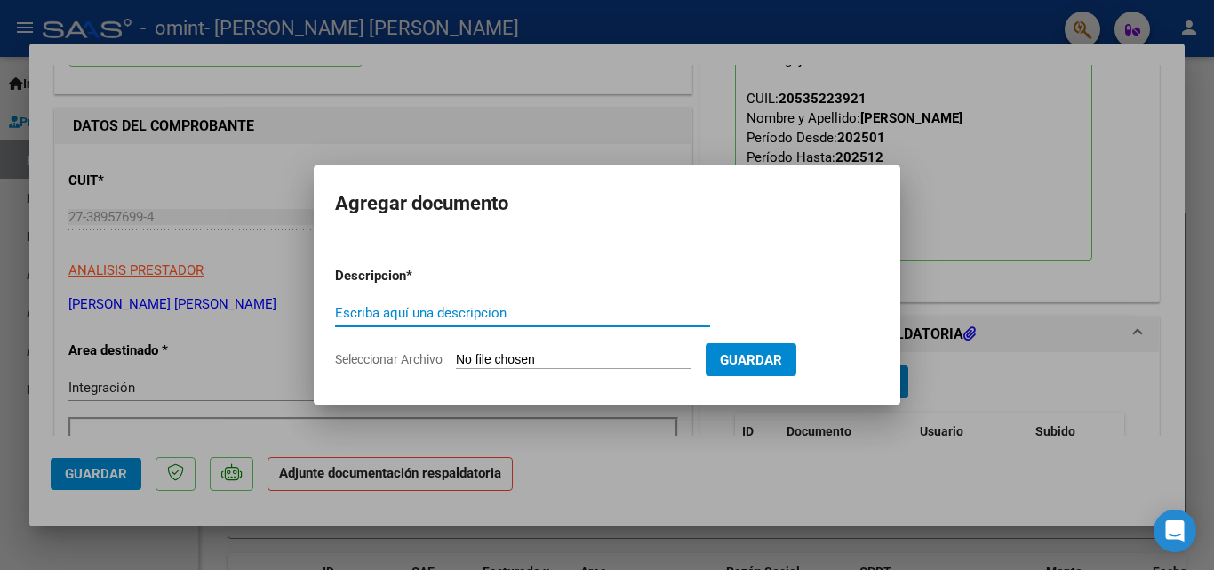
click at [590, 325] on div "Escriba aquí una descripcion" at bounding box center [522, 312] width 375 height 27
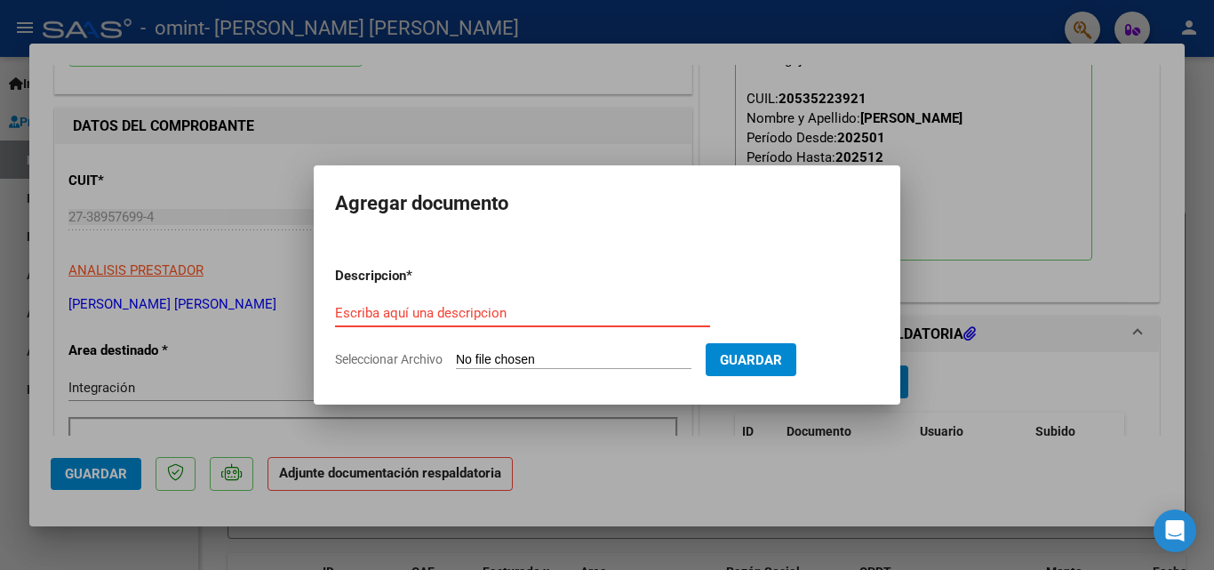
click at [455, 305] on input "Escriba aquí una descripcion" at bounding box center [522, 313] width 375 height 16
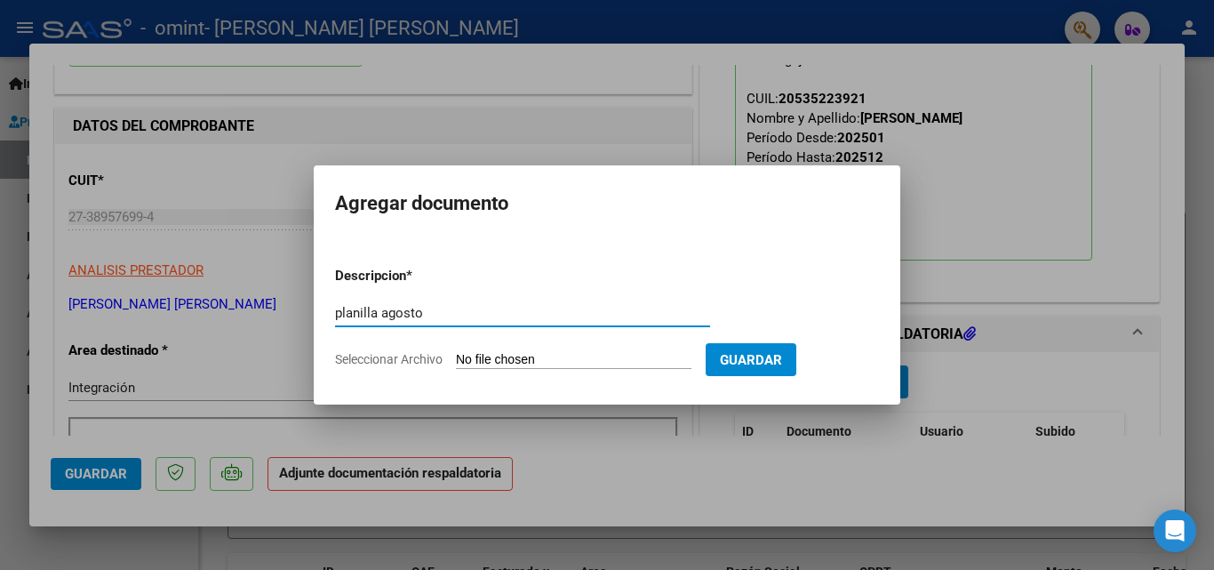
type input "planilla agosto"
type input "C:\fakepath\[PERSON_NAME] nueva 2025.pdf"
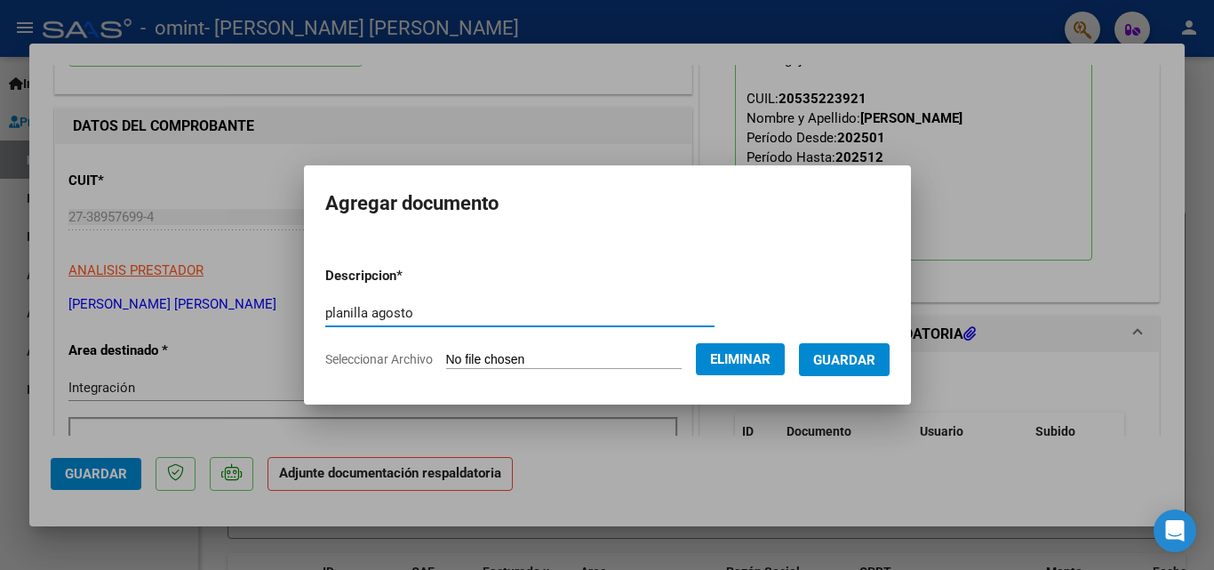
click at [851, 358] on span "Guardar" at bounding box center [844, 360] width 62 height 16
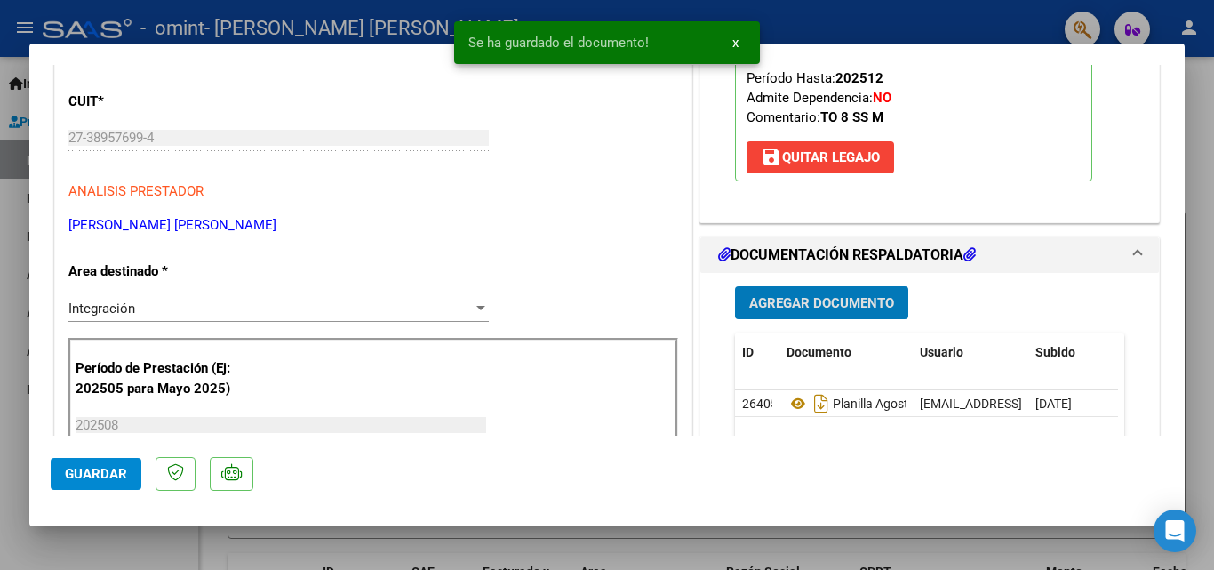
scroll to position [267, 0]
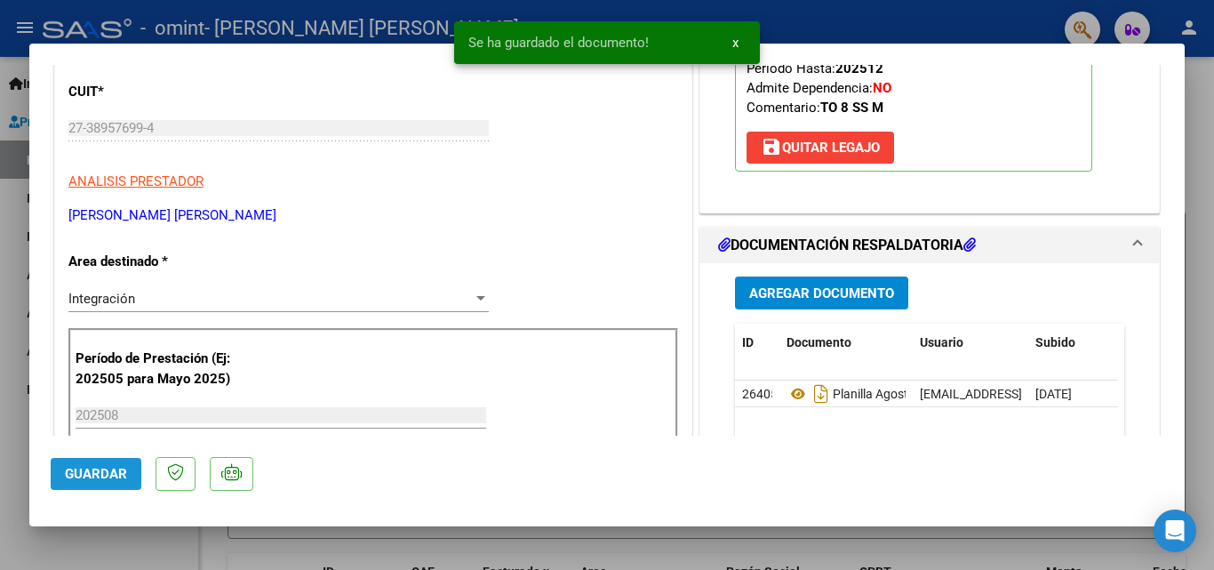
click at [100, 478] on span "Guardar" at bounding box center [96, 474] width 62 height 16
click at [859, 30] on div at bounding box center [607, 285] width 1214 height 570
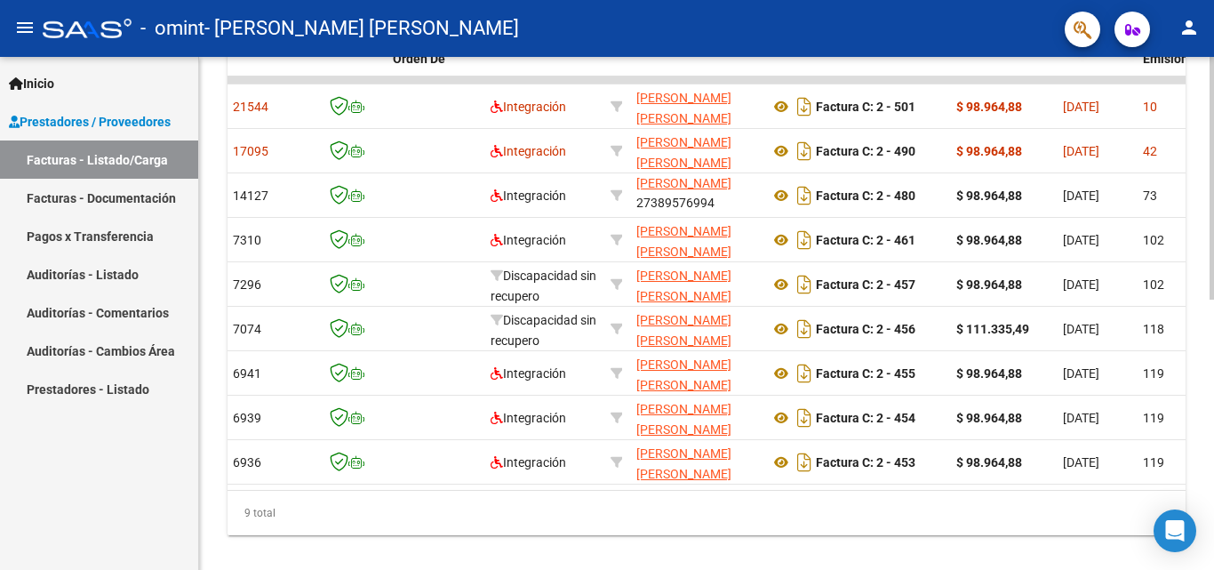
scroll to position [0, 0]
